Goal: Task Accomplishment & Management: Use online tool/utility

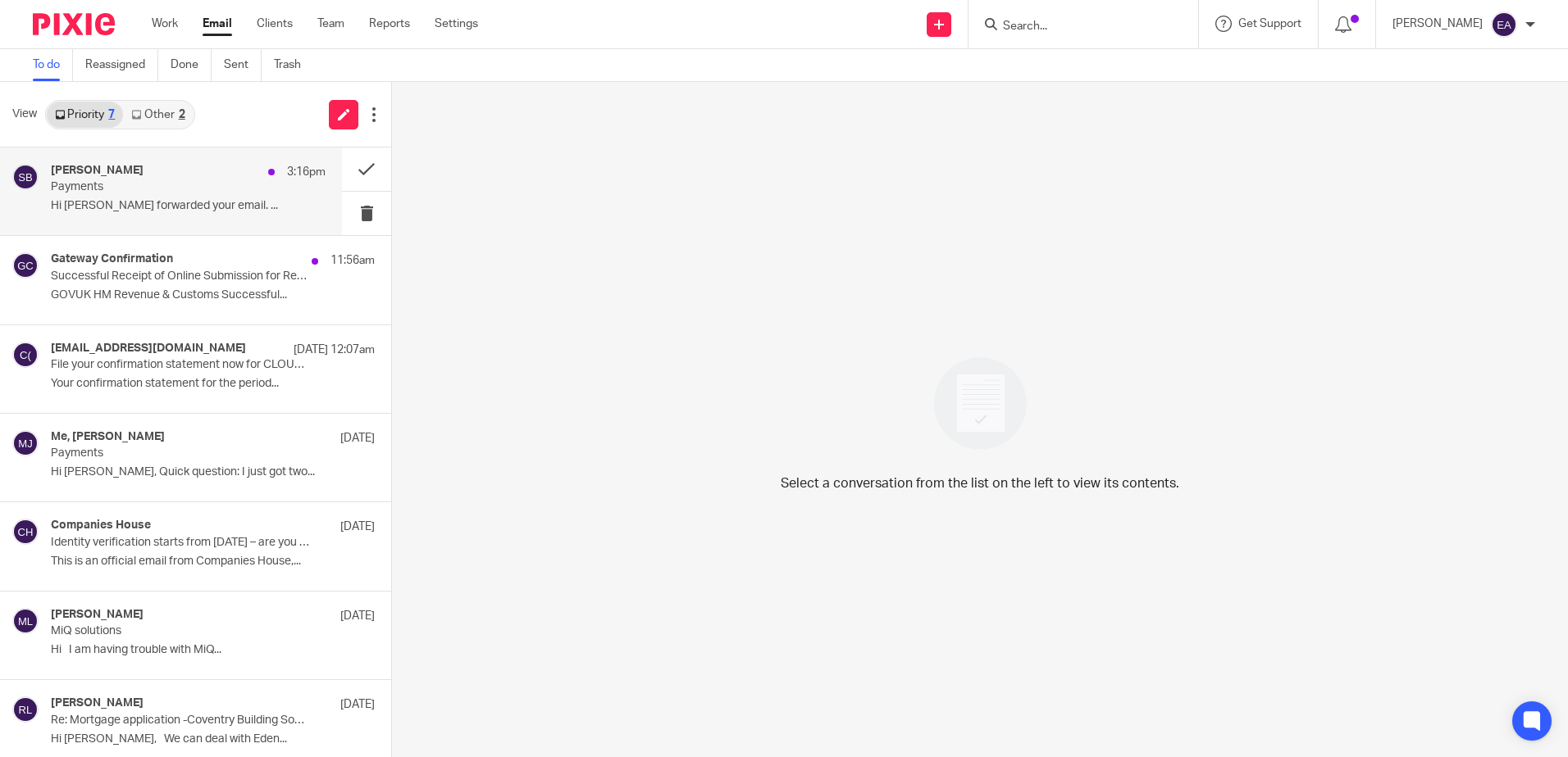
click at [190, 195] on div "[PERSON_NAME] 3:16pm Payments Hi [PERSON_NAME] forwarded your email. ..." at bounding box center [187, 191] width 275 height 55
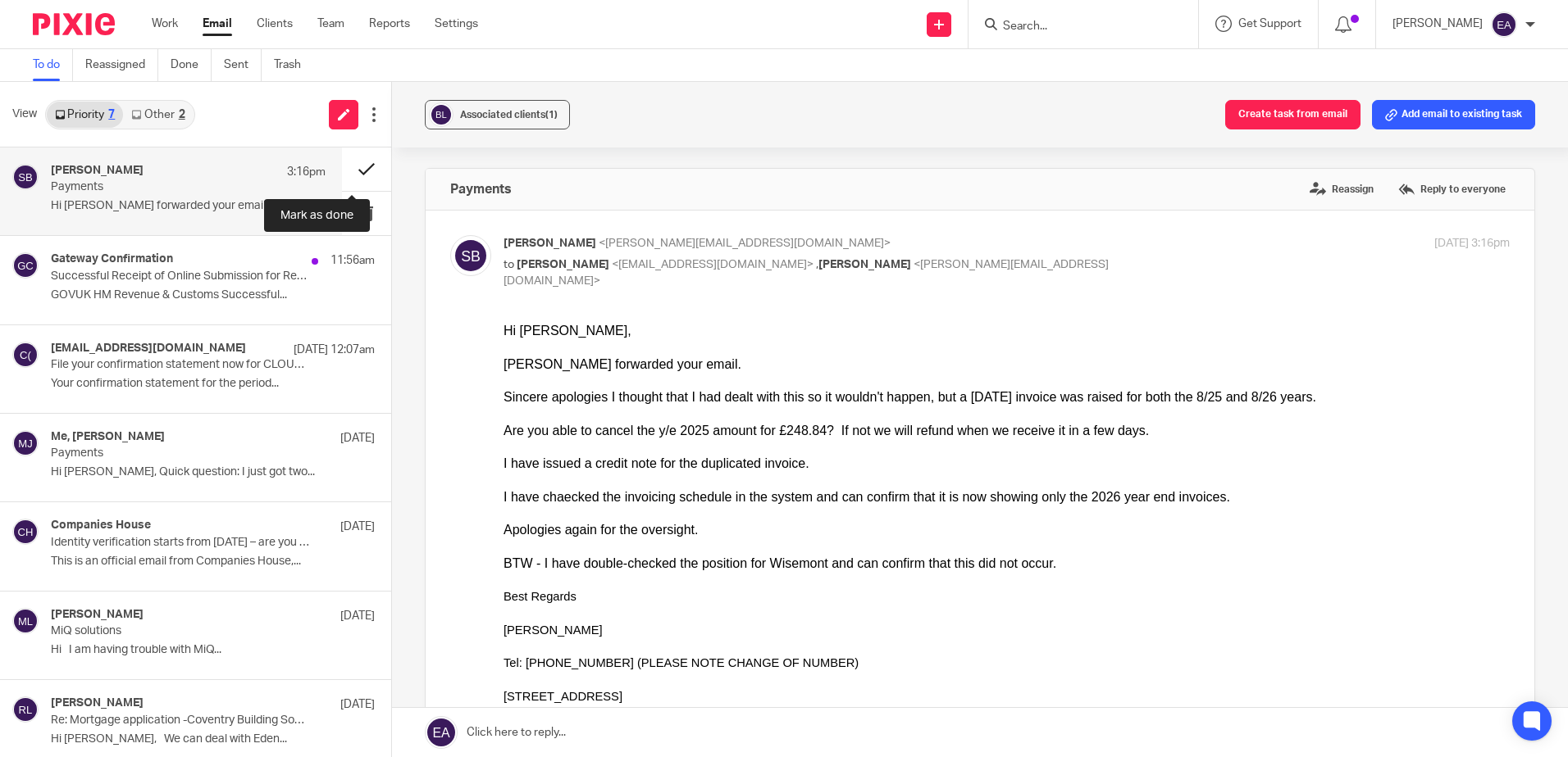
click at [355, 166] on button at bounding box center [366, 169] width 49 height 44
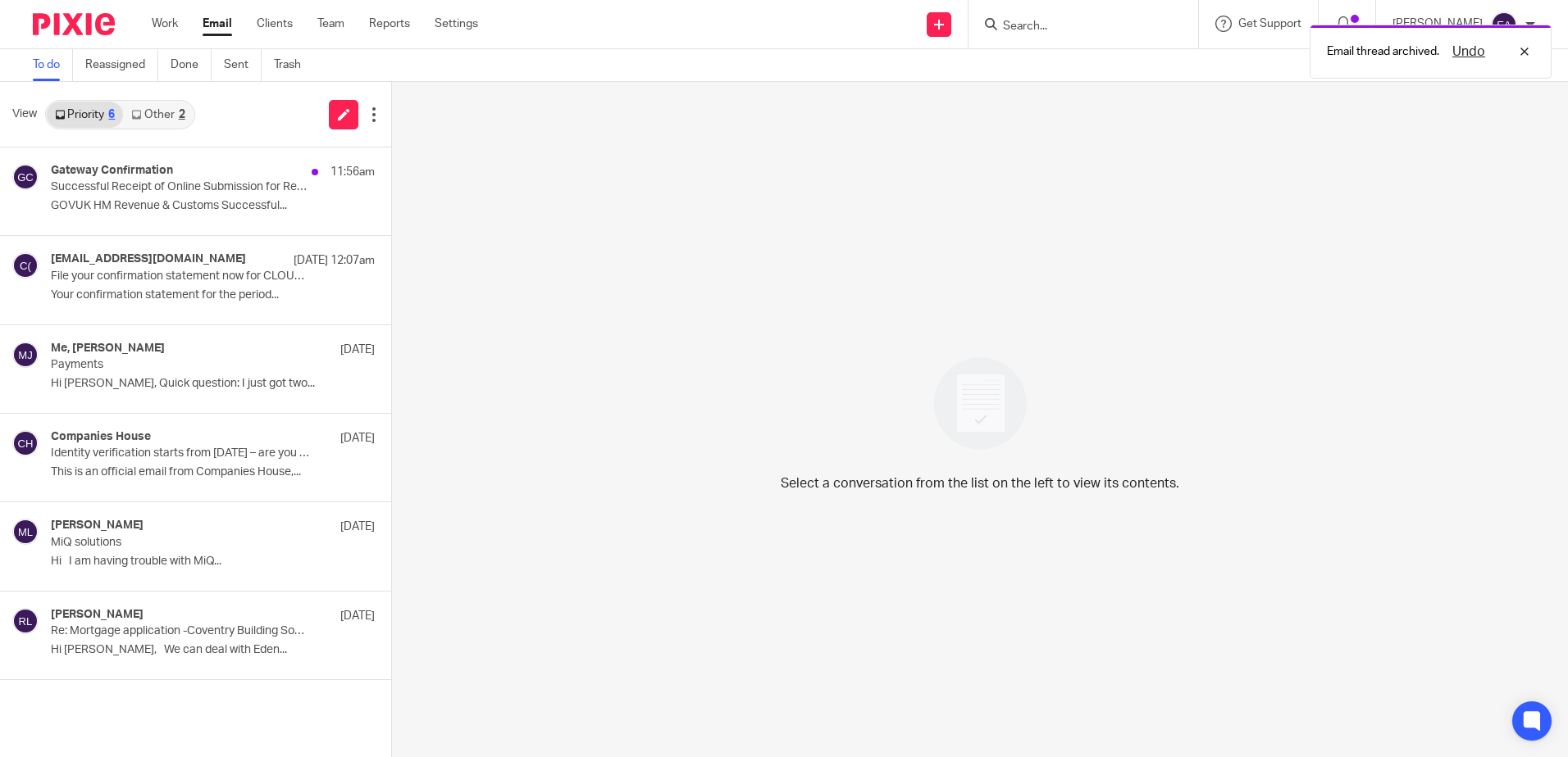
click at [158, 109] on link "Other 2" at bounding box center [158, 115] width 70 height 26
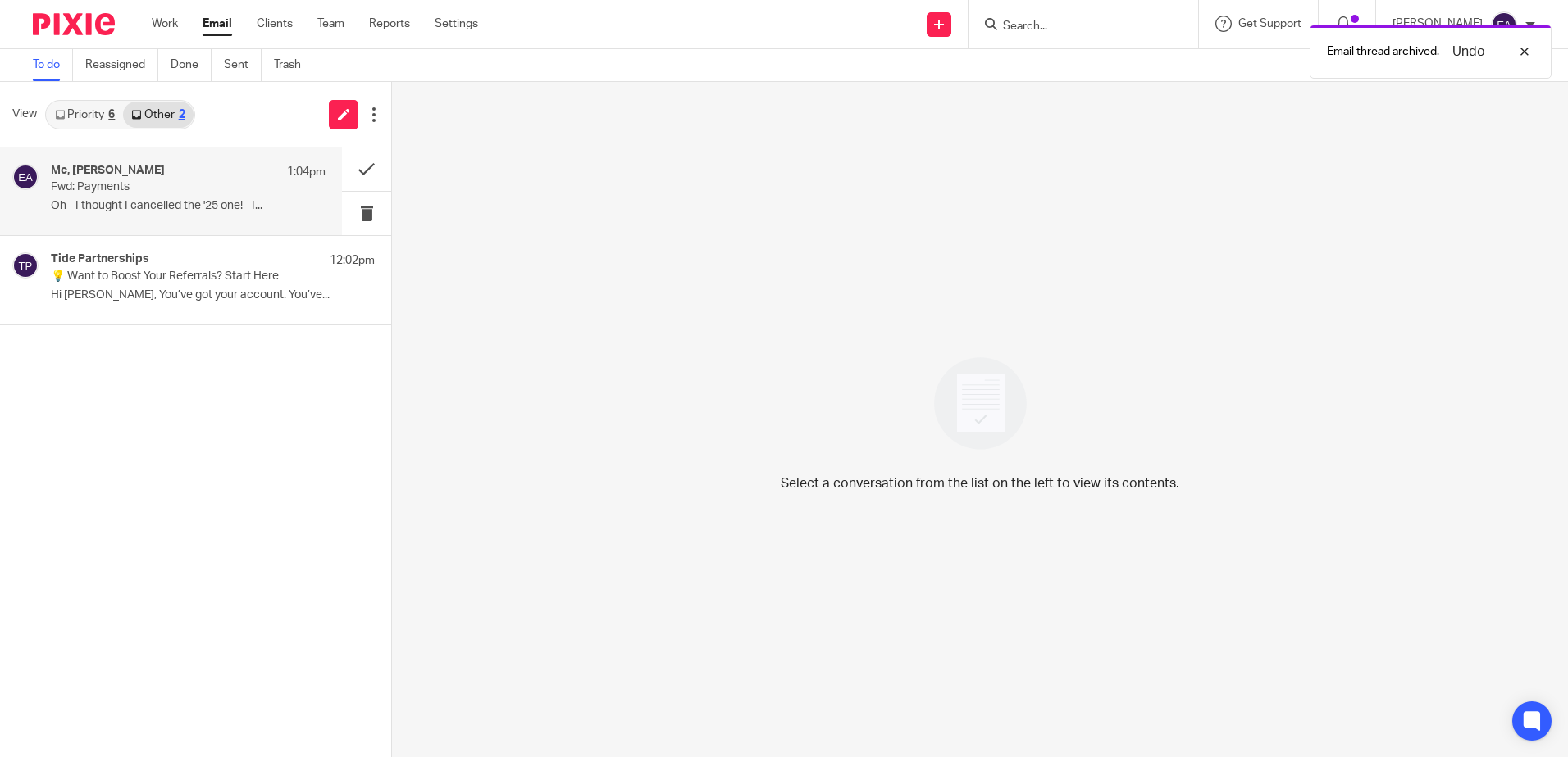
click at [177, 185] on p "Fwd: Payments" at bounding box center [160, 187] width 220 height 14
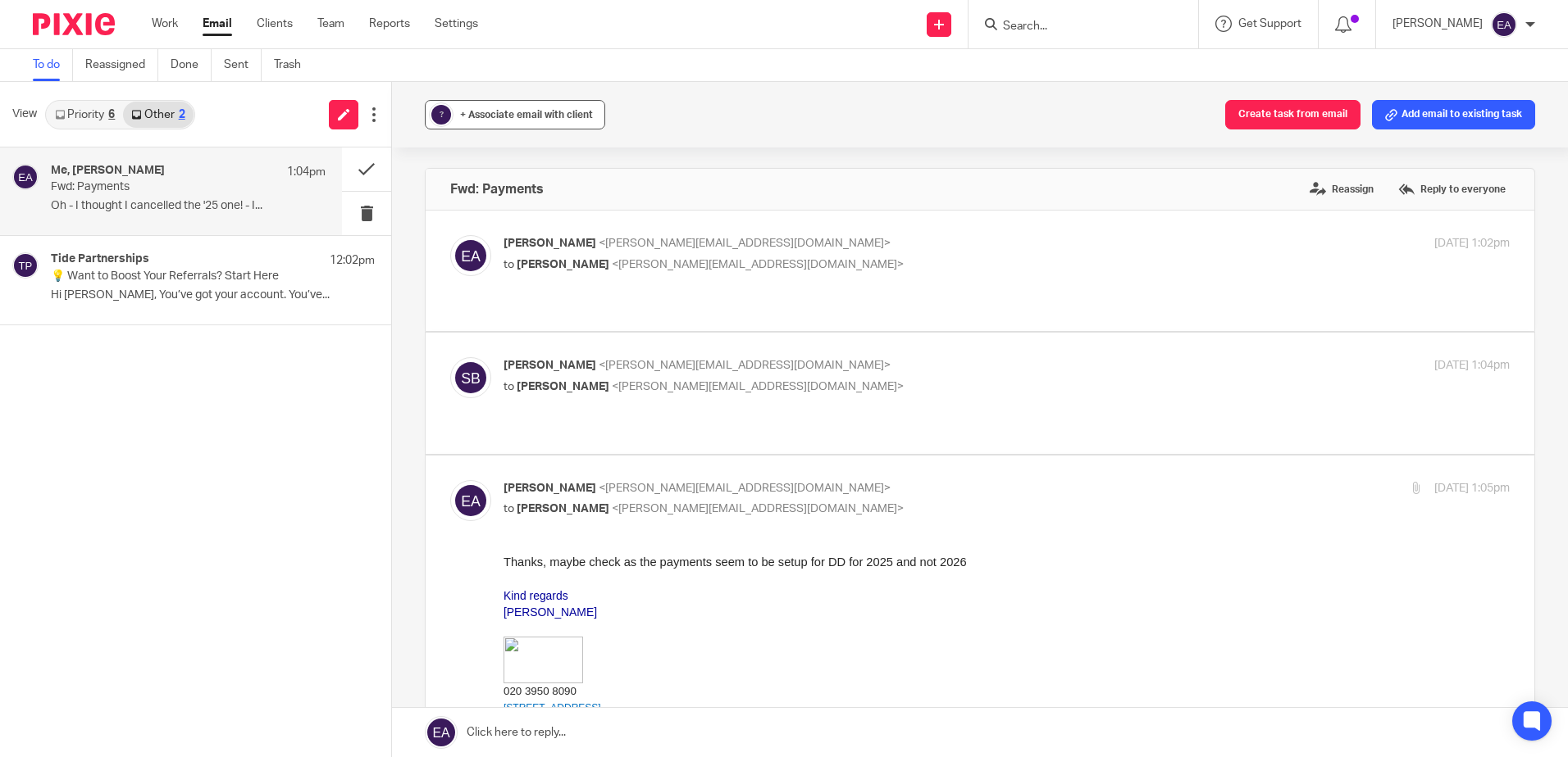
click at [485, 118] on span "+ Associate email with client" at bounding box center [526, 114] width 132 height 10
click at [520, 202] on input "text" at bounding box center [615, 210] width 347 height 17
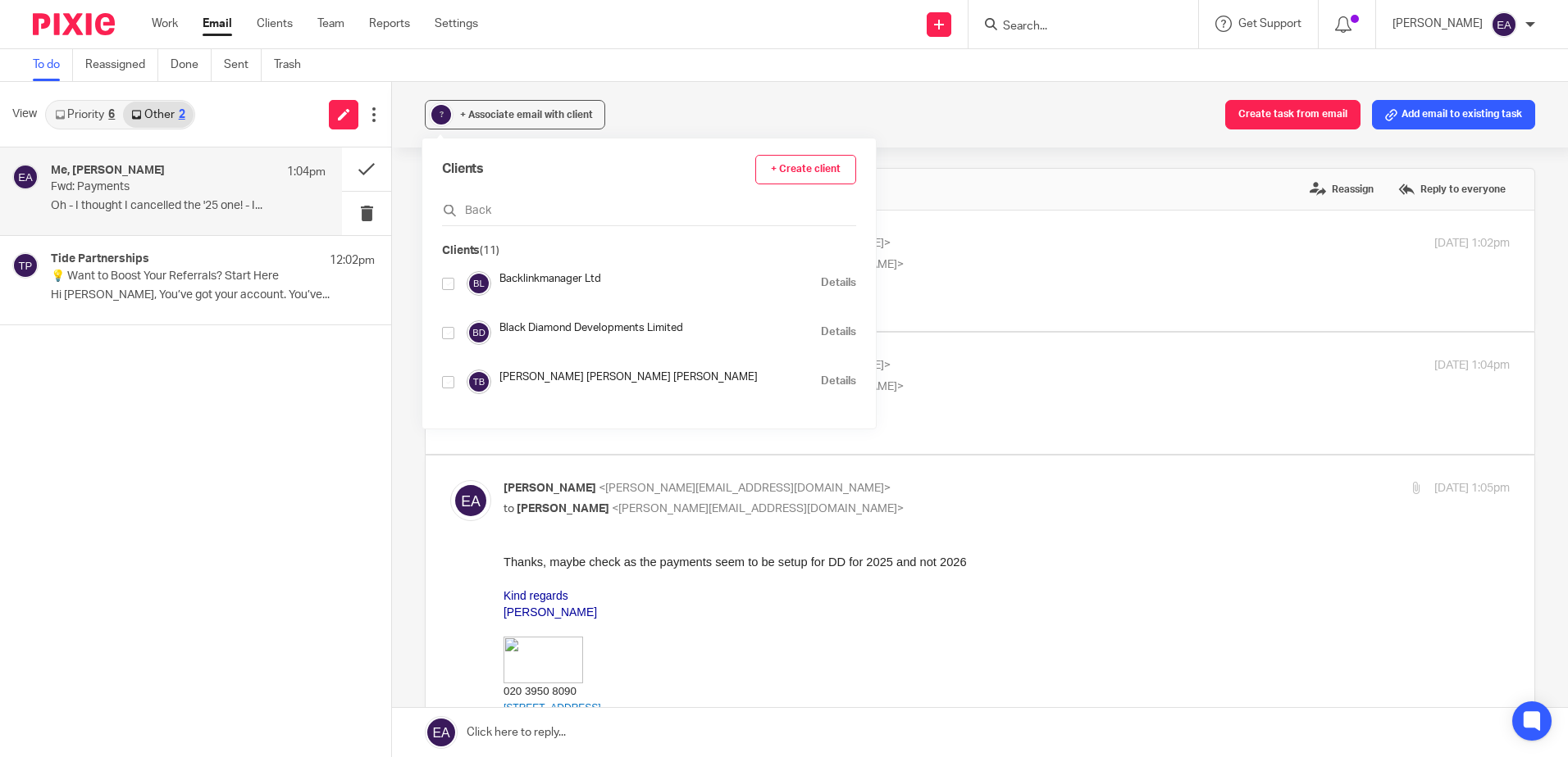
type input "Back"
click at [449, 288] on input "checkbox" at bounding box center [448, 284] width 12 height 12
checkbox input "true"
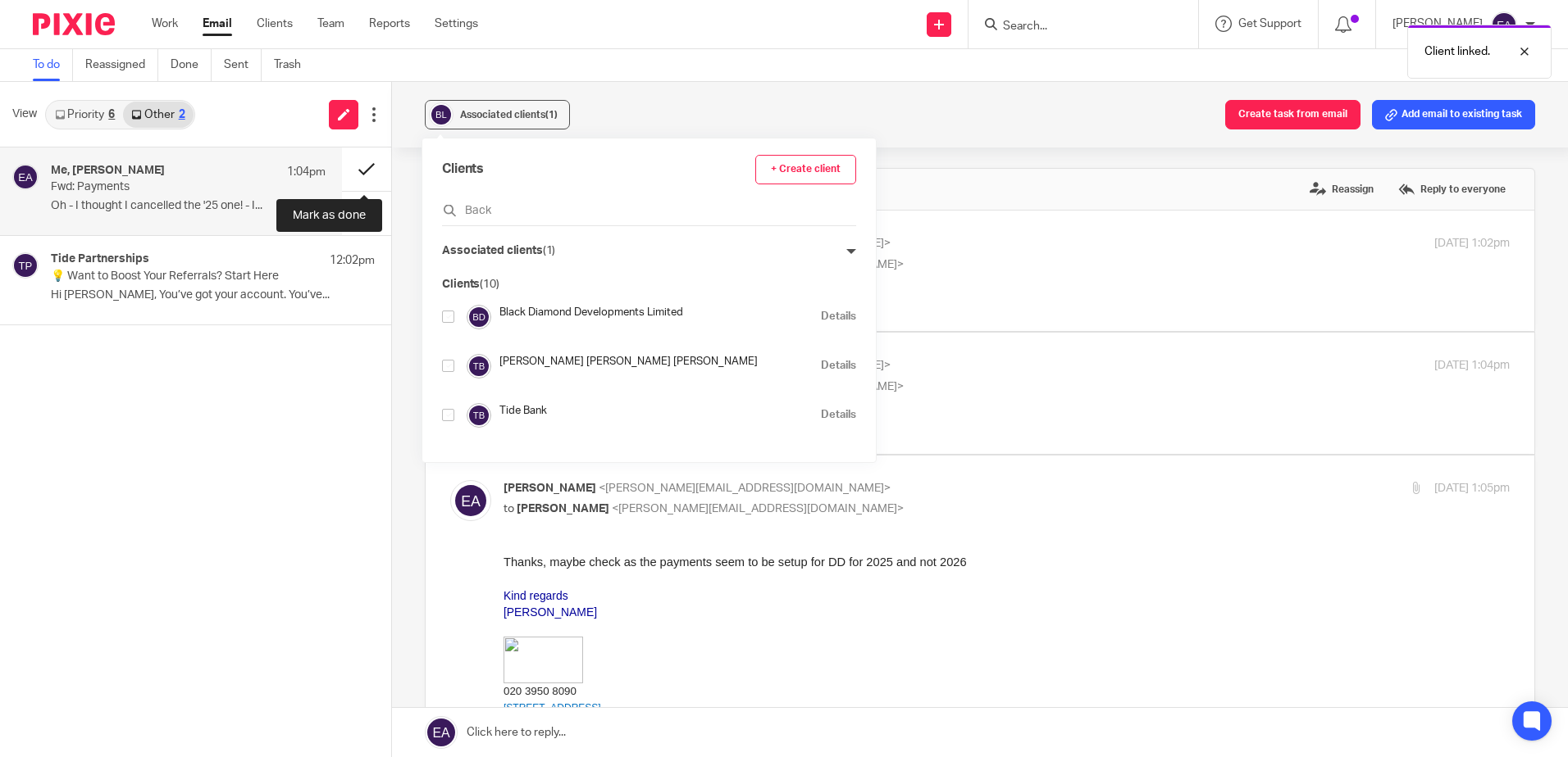
click at [356, 171] on button at bounding box center [366, 169] width 49 height 44
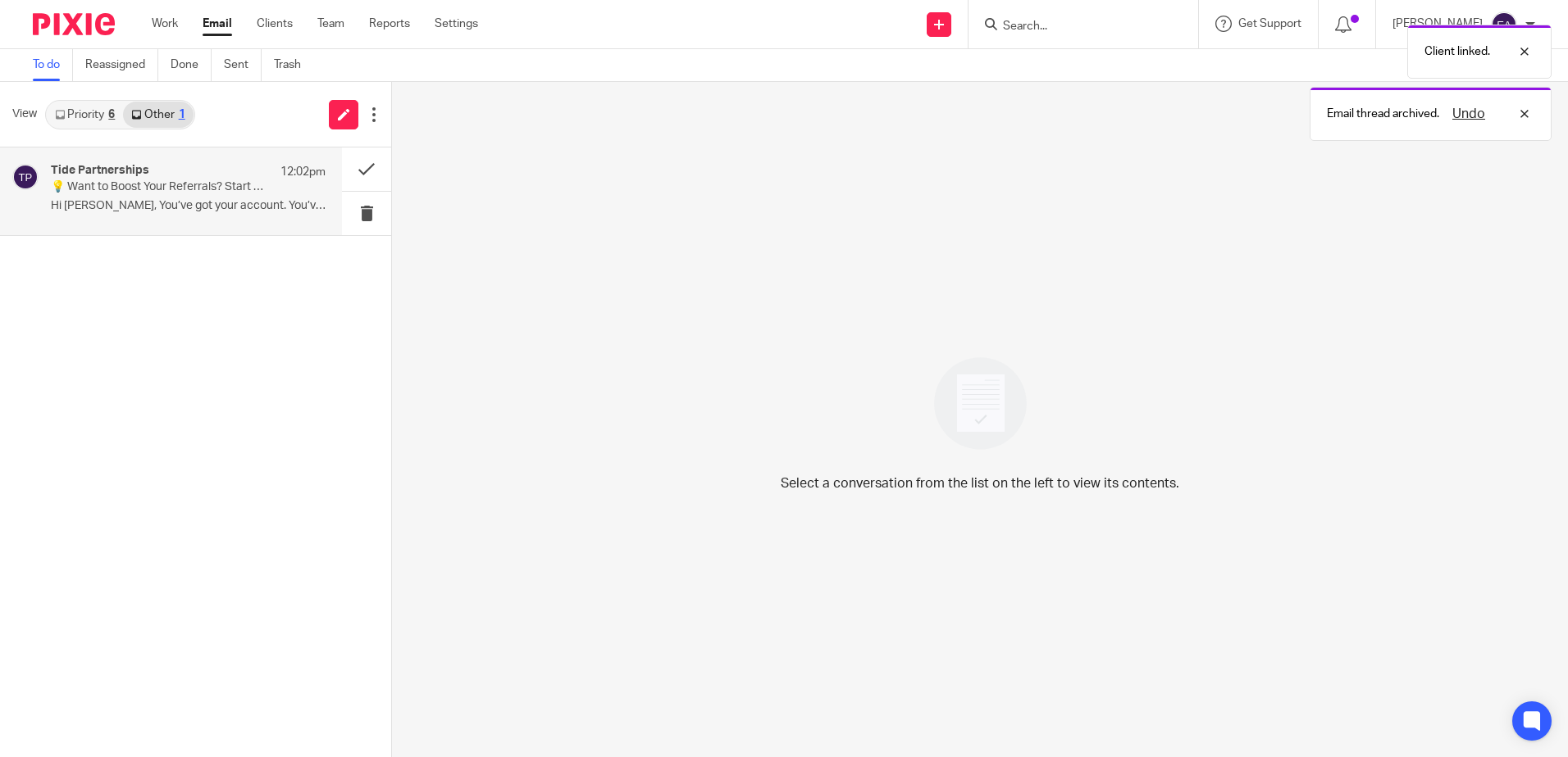
click at [187, 191] on p "💡 Want to Boost Your Referrals? Start Here" at bounding box center [160, 187] width 220 height 14
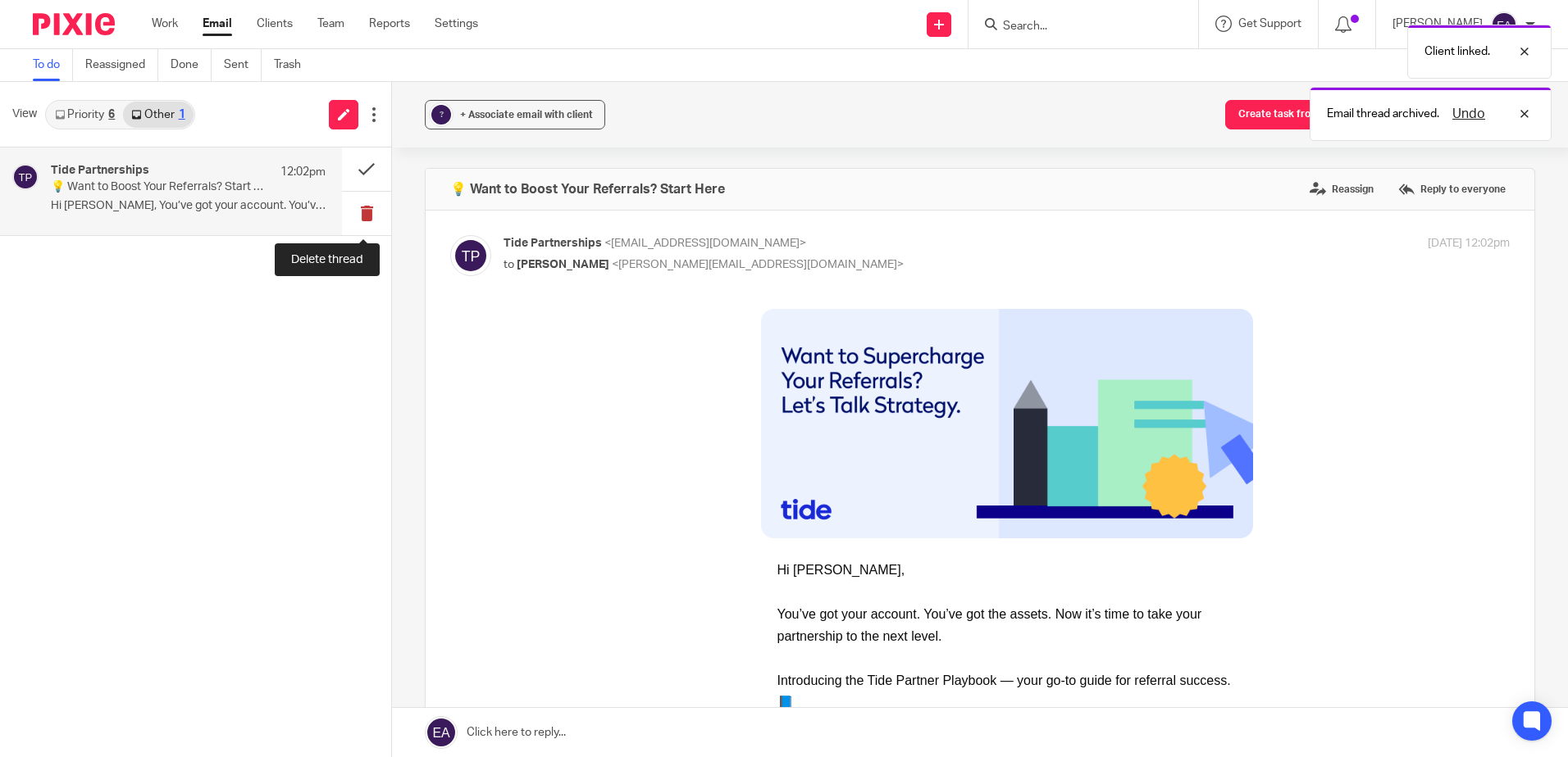
click at [363, 208] on button at bounding box center [366, 213] width 49 height 44
